Goal: Information Seeking & Learning: Find contact information

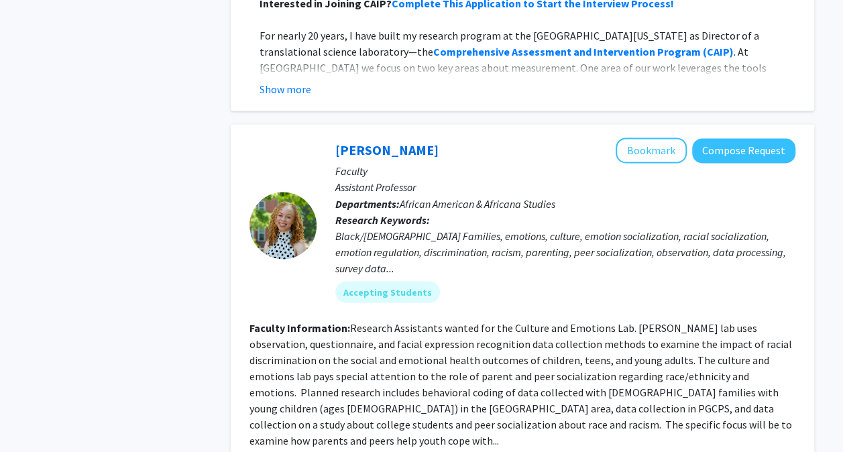
scroll to position [6368, 0]
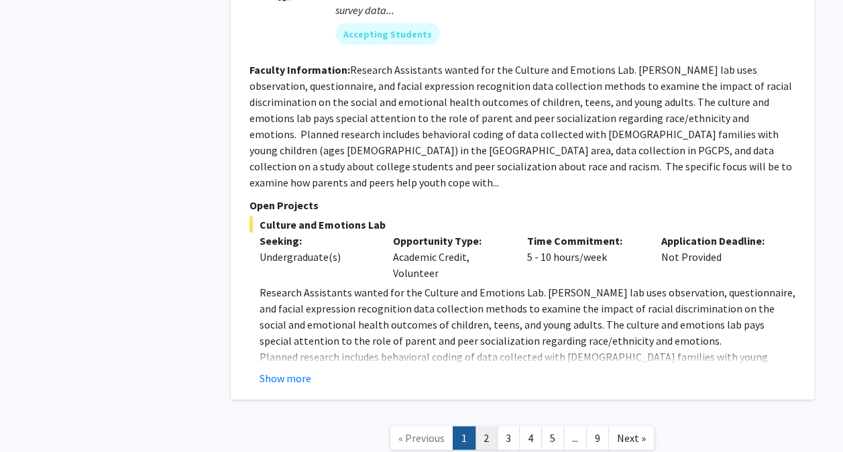
click at [489, 426] on link "2" at bounding box center [486, 437] width 23 height 23
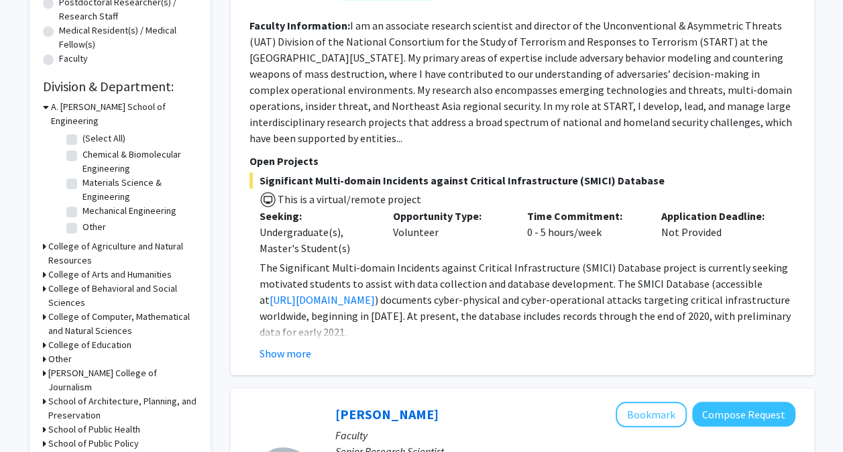
scroll to position [345, 0]
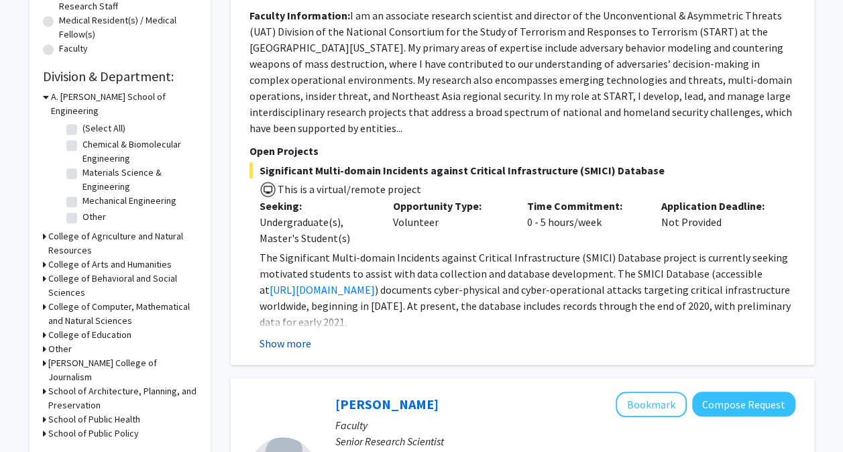
click at [284, 346] on button "Show more" at bounding box center [285, 343] width 52 height 16
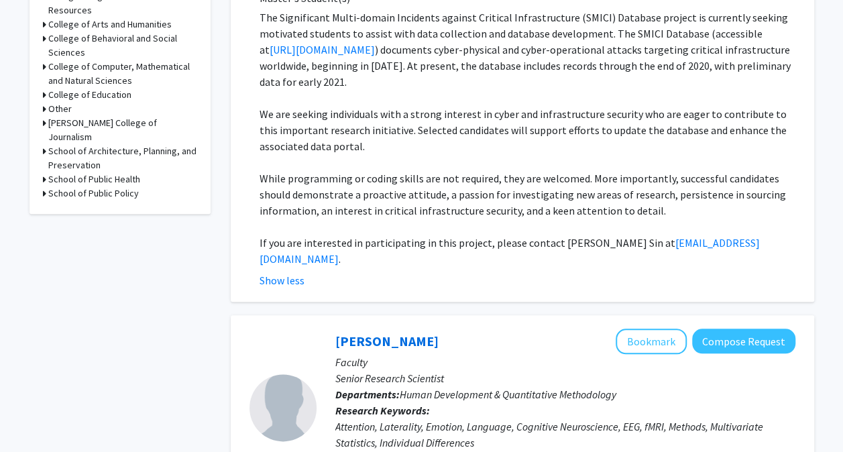
scroll to position [641, 0]
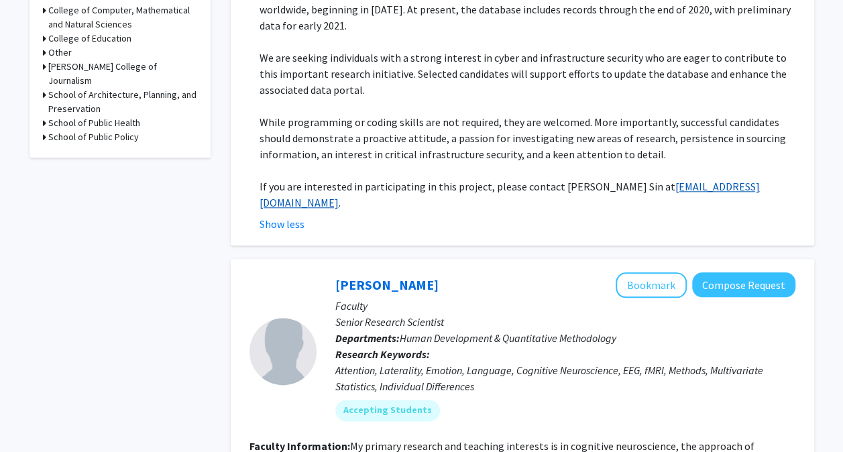
click at [653, 184] on link "[EMAIL_ADDRESS][DOMAIN_NAME]" at bounding box center [509, 194] width 500 height 29
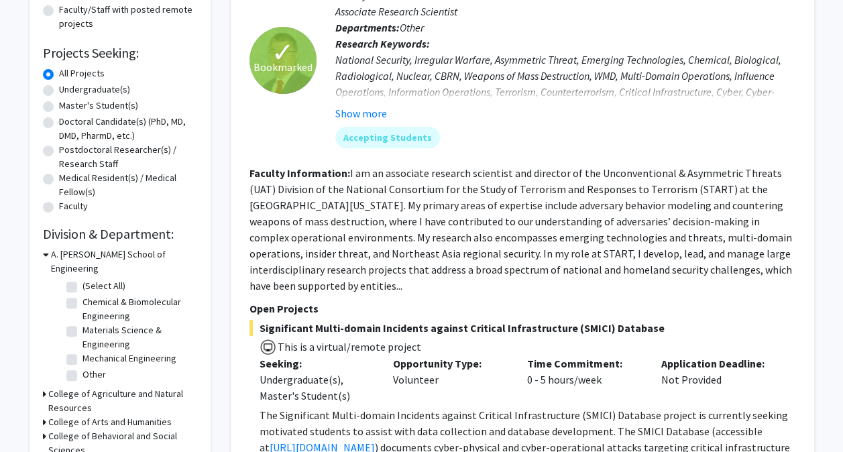
scroll to position [348, 0]
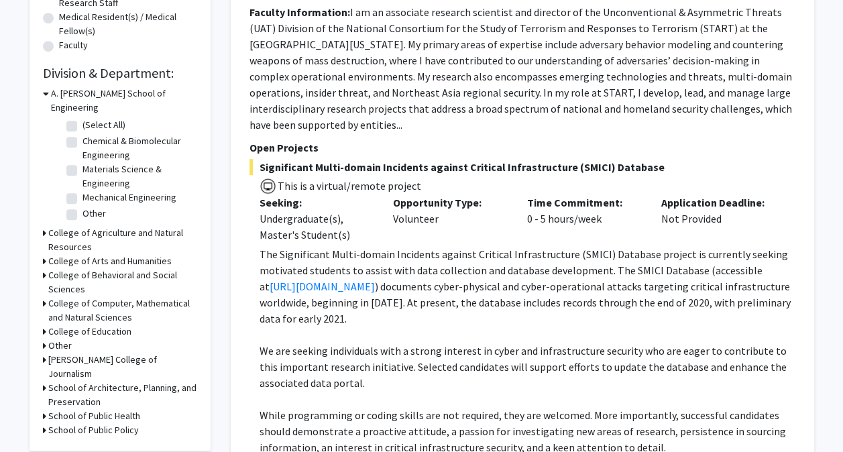
drag, startPoint x: 263, startPoint y: 168, endPoint x: 651, endPoint y: 169, distance: 388.1
click at [651, 169] on span "Significant Multi-domain Incidents against Critical Infrastructure (SMICI) Data…" at bounding box center [522, 167] width 546 height 16
click at [475, 289] on p "The Significant Multi-domain Incidents against Critical Infrastructure (SMICI) …" at bounding box center [527, 286] width 536 height 80
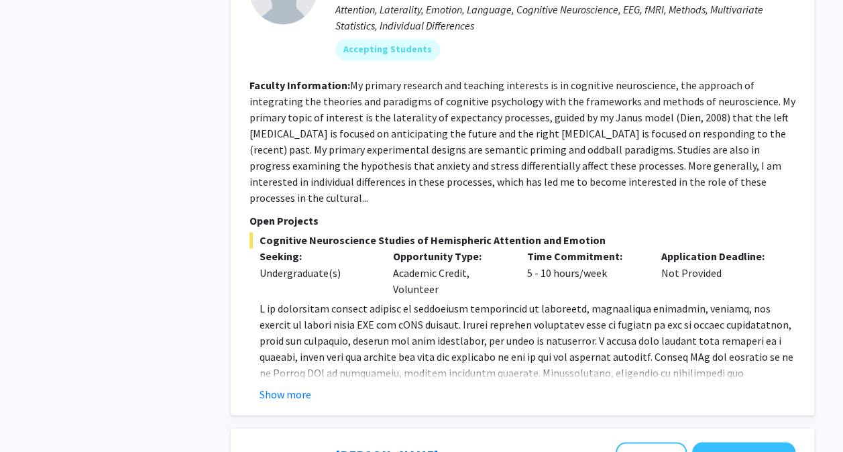
scroll to position [1026, 0]
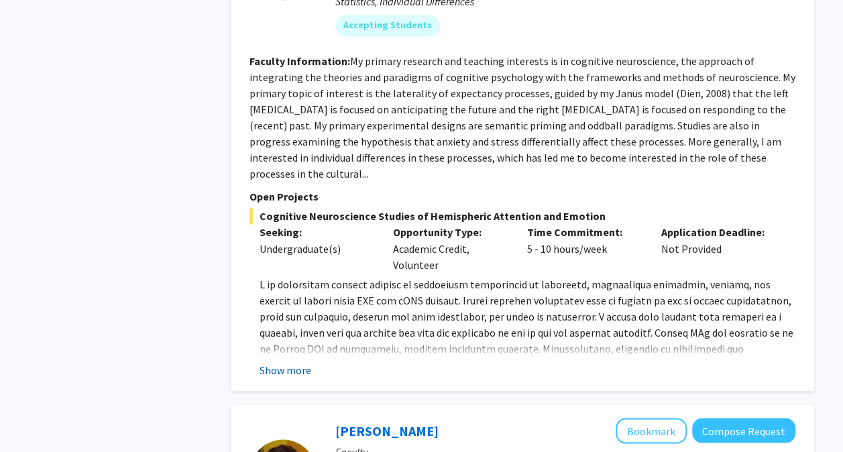
click at [296, 361] on button "Show more" at bounding box center [285, 369] width 52 height 16
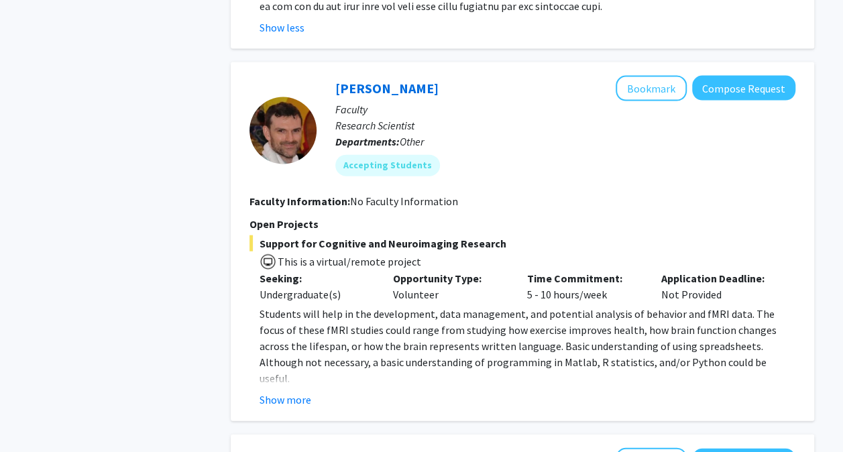
scroll to position [1447, 0]
click at [300, 392] on button "Show more" at bounding box center [285, 400] width 52 height 16
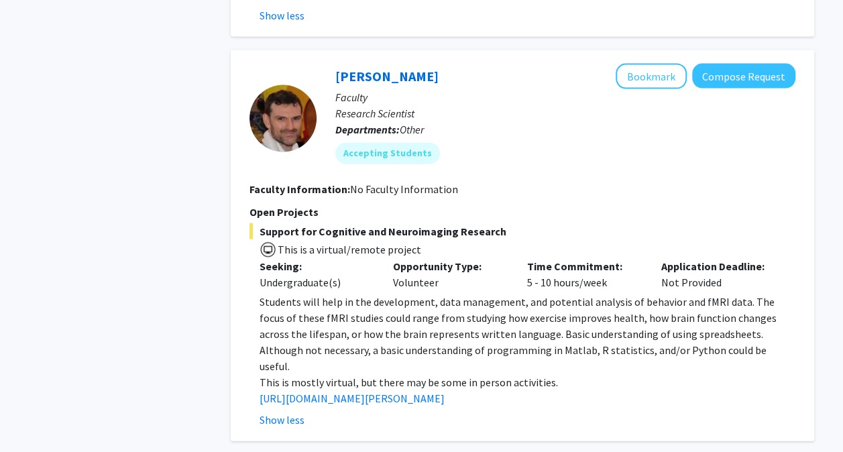
scroll to position [1461, 0]
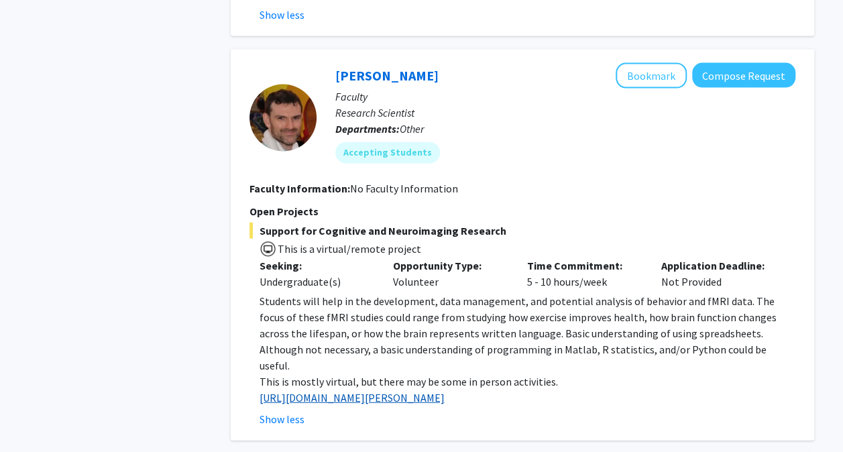
click at [359, 391] on link "[URL][DOMAIN_NAME][PERSON_NAME]" at bounding box center [351, 397] width 185 height 13
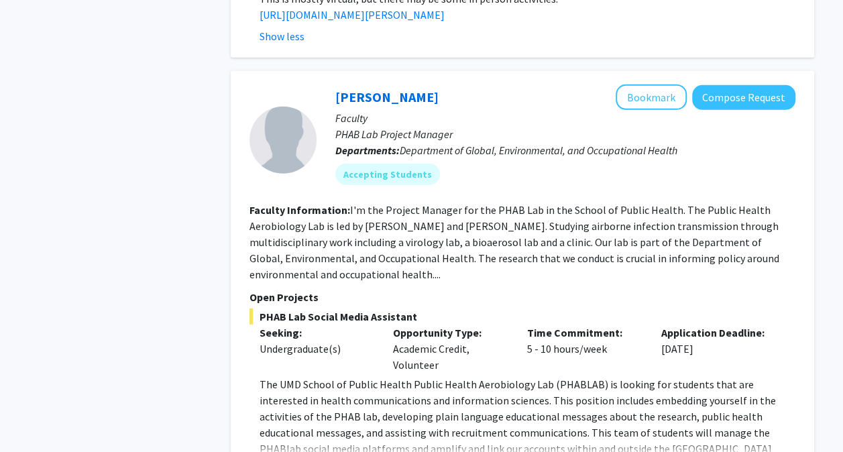
scroll to position [1960, 0]
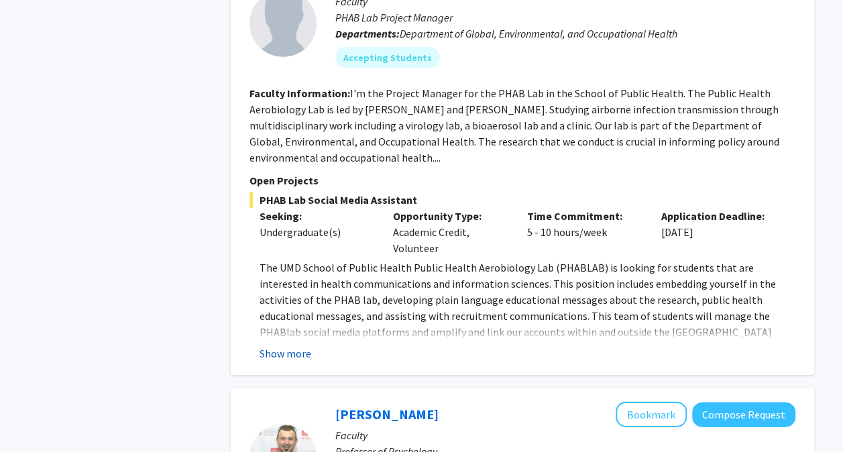
click at [288, 345] on button "Show more" at bounding box center [285, 353] width 52 height 16
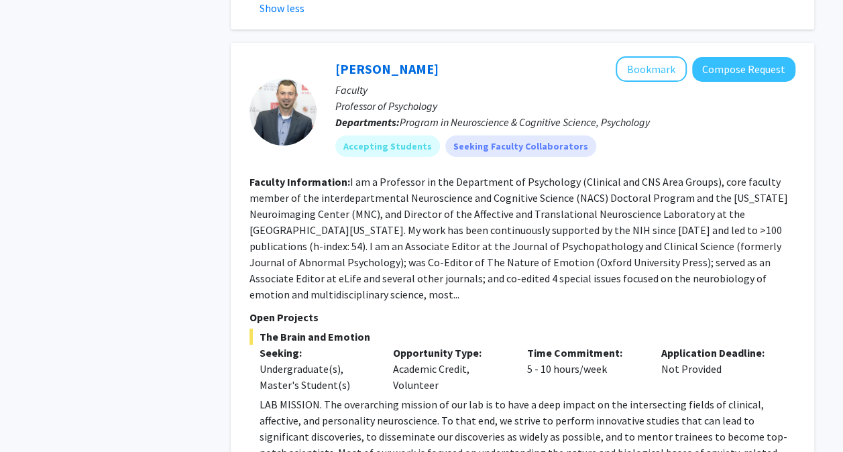
scroll to position [2445, 0]
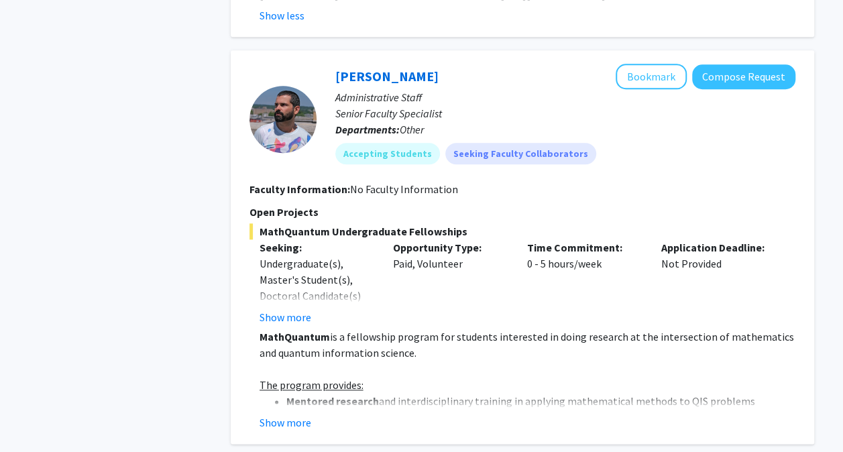
scroll to position [3086, 0]
click at [307, 414] on button "Show more" at bounding box center [285, 422] width 52 height 16
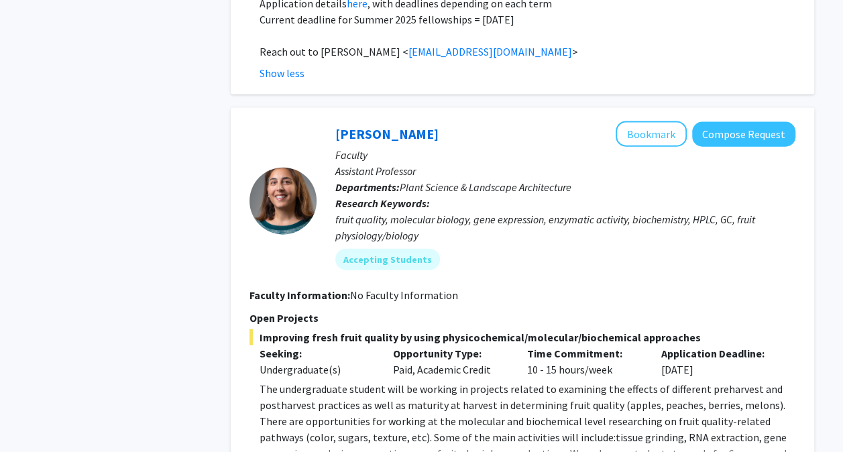
scroll to position [3982, 0]
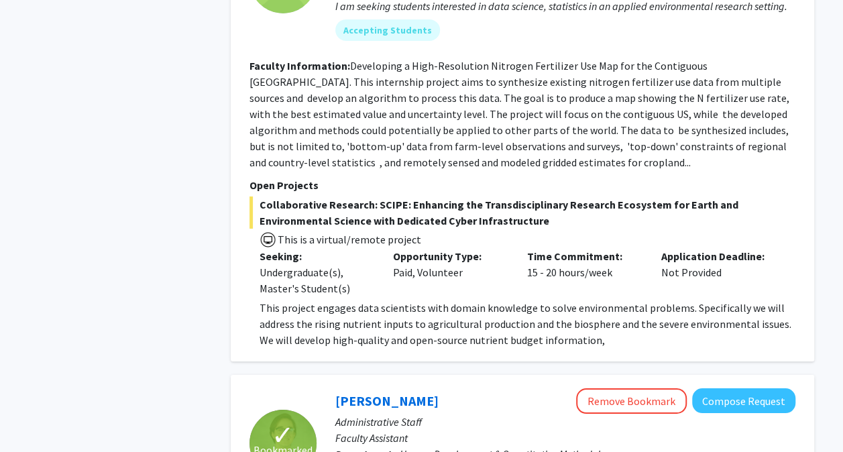
scroll to position [5047, 0]
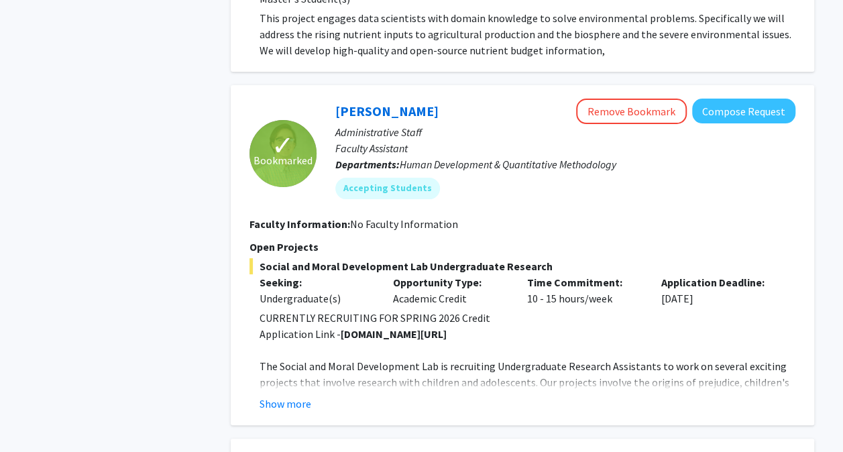
drag, startPoint x: 413, startPoint y: 235, endPoint x: 249, endPoint y: 228, distance: 163.7
click at [249, 310] on fg-read-more "CURRENTLY RECRUITING FOR SPRING 2026 Credit Application Link - [DOMAIN_NAME][UR…" at bounding box center [522, 361] width 546 height 102
drag, startPoint x: 249, startPoint y: 228, endPoint x: 274, endPoint y: 284, distance: 61.5
click at [274, 395] on button "Show more" at bounding box center [285, 403] width 52 height 16
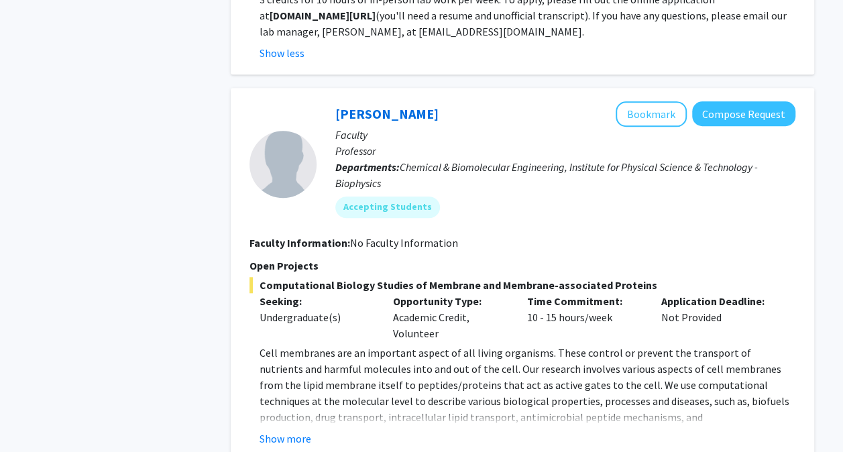
scroll to position [5560, 0]
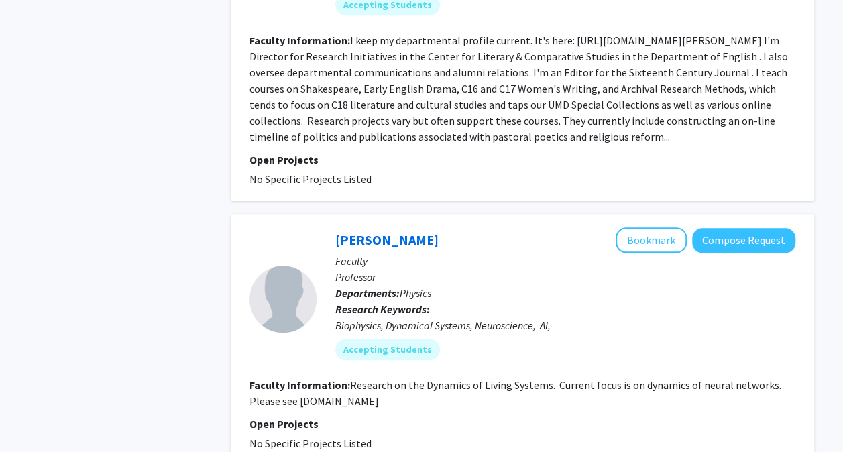
scroll to position [3205, 0]
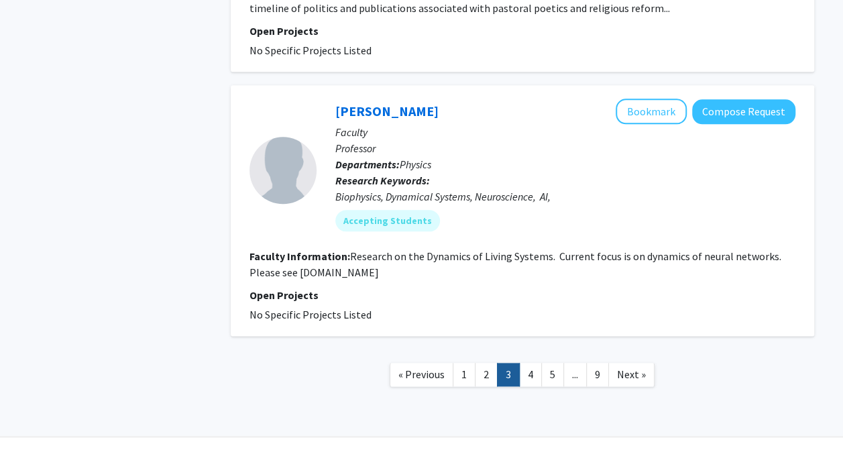
drag, startPoint x: 299, startPoint y: 243, endPoint x: 385, endPoint y: 241, distance: 85.8
click at [385, 248] on section "Faculty Information: Research on the Dynamics of Living Systems. Current focus …" at bounding box center [522, 264] width 546 height 32
drag, startPoint x: 385, startPoint y: 241, endPoint x: 292, endPoint y: 235, distance: 92.7
click at [292, 249] on fg-read-more "Research on the Dynamics of Living Systems. Current focus is on dynamics of neu…" at bounding box center [515, 263] width 532 height 29
drag, startPoint x: 298, startPoint y: 237, endPoint x: 415, endPoint y: 245, distance: 117.6
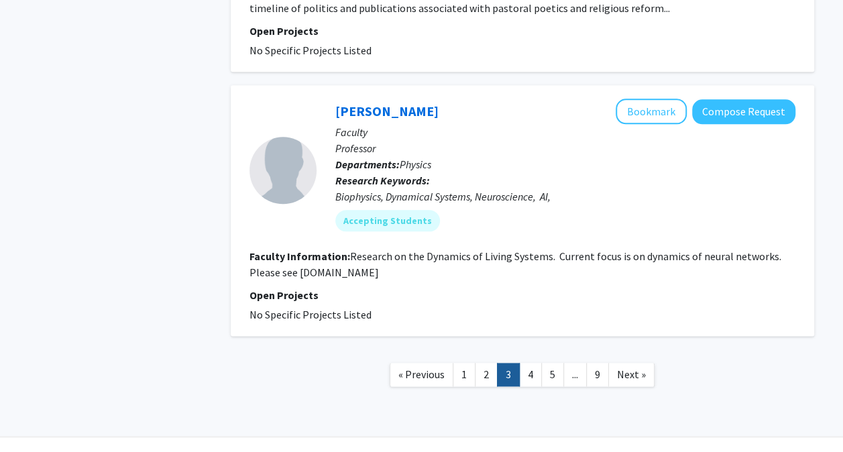
click at [415, 248] on section "Faculty Information: Research on the Dynamics of Living Systems. Current focus …" at bounding box center [522, 264] width 546 height 32
copy fg-read-more "[DOMAIN_NAME]"
